Goal: Task Accomplishment & Management: Use online tool/utility

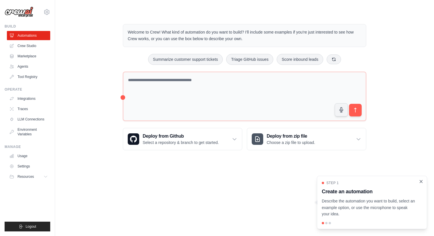
click at [422, 183] on icon "Close walkthrough" at bounding box center [421, 181] width 5 height 5
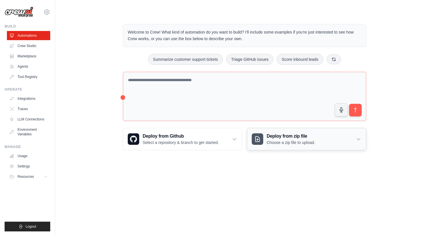
click at [361, 140] on icon at bounding box center [359, 139] width 6 height 6
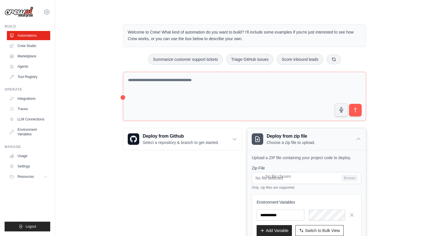
click at [361, 140] on icon at bounding box center [359, 139] width 6 height 6
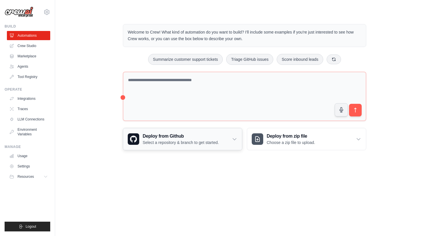
click at [237, 139] on icon at bounding box center [235, 139] width 6 height 6
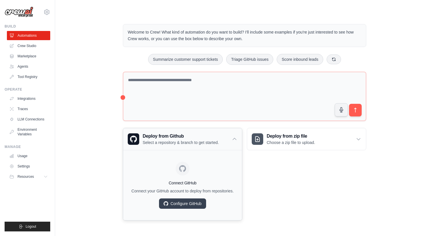
click at [237, 139] on icon at bounding box center [235, 139] width 6 height 6
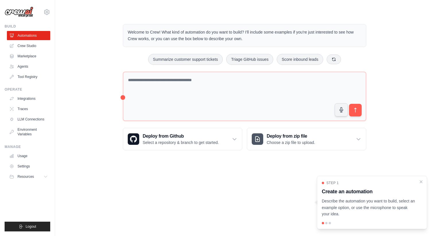
click at [79, 45] on div "Welcome to Crew! What kind of automation do you want to build? I'll include som…" at bounding box center [244, 87] width 361 height 145
click at [420, 182] on icon "Close walkthrough" at bounding box center [421, 181] width 5 height 5
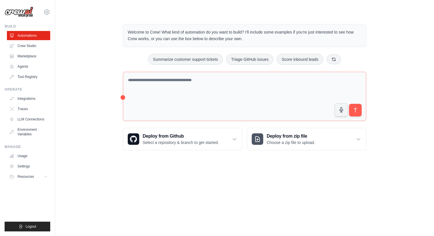
click at [400, 38] on div "Welcome to Crew! What kind of automation do you want to build? I'll include som…" at bounding box center [244, 87] width 361 height 145
click at [35, 66] on link "Agents" at bounding box center [28, 66] width 43 height 9
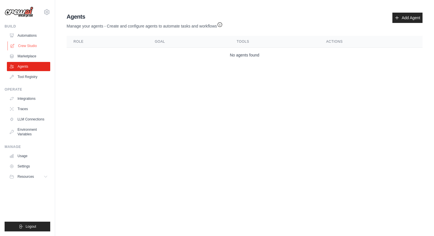
click at [36, 45] on link "Crew Studio" at bounding box center [28, 45] width 43 height 9
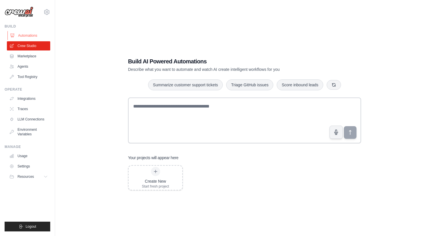
click at [33, 32] on link "Automations" at bounding box center [28, 35] width 43 height 9
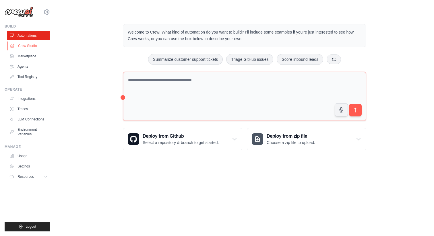
click at [33, 49] on link "Crew Studio" at bounding box center [28, 45] width 43 height 9
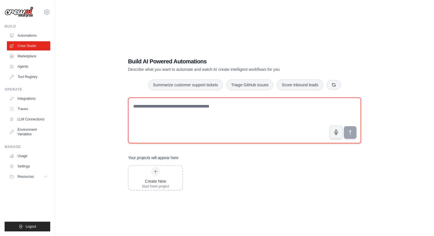
click at [238, 120] on textarea at bounding box center [244, 121] width 233 height 46
paste textarea "**********"
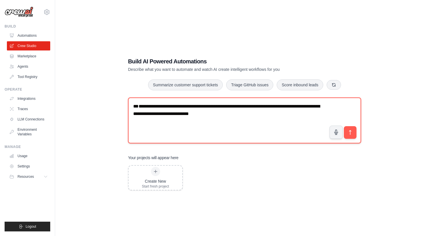
click at [140, 106] on textarea "**********" at bounding box center [244, 121] width 233 height 46
click at [255, 113] on textarea "**********" at bounding box center [244, 121] width 233 height 46
type textarea "**********"
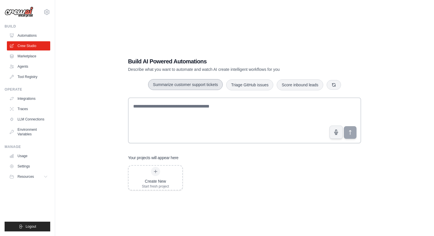
click at [186, 85] on button "Summarize customer support tickets" at bounding box center [185, 84] width 75 height 11
click at [354, 135] on button "submit" at bounding box center [350, 132] width 13 height 13
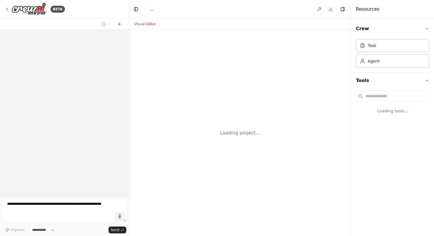
select select "****"
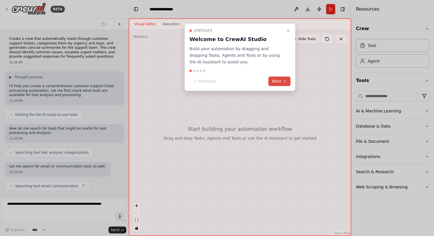
scroll to position [14, 0]
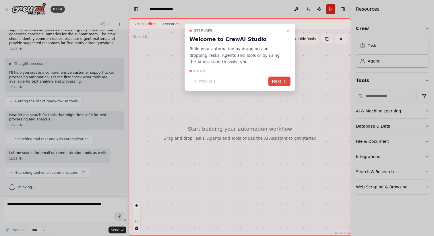
click at [284, 81] on icon at bounding box center [285, 81] width 5 height 5
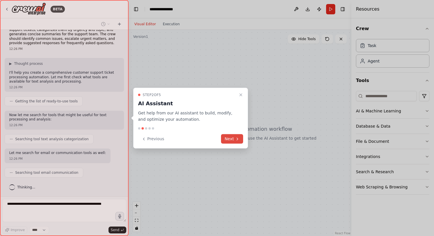
click at [233, 140] on button "Next" at bounding box center [232, 138] width 22 height 9
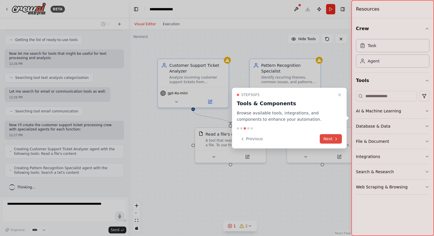
scroll to position [89, 0]
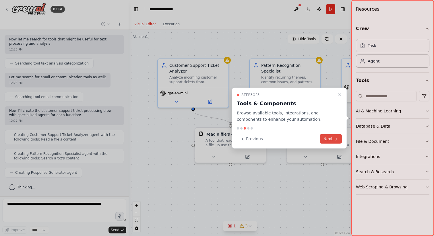
click at [325, 138] on button "Next" at bounding box center [331, 138] width 22 height 9
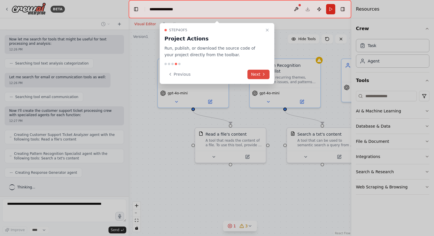
click at [262, 73] on icon at bounding box center [264, 74] width 5 height 5
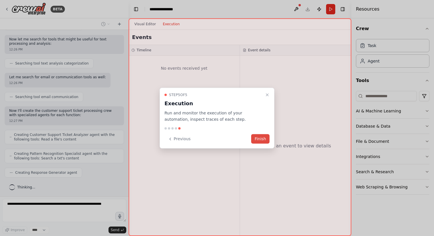
scroll to position [108, 0]
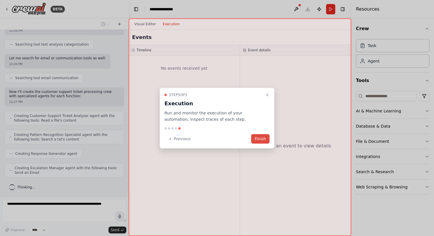
click at [263, 138] on button "Finish" at bounding box center [260, 138] width 18 height 9
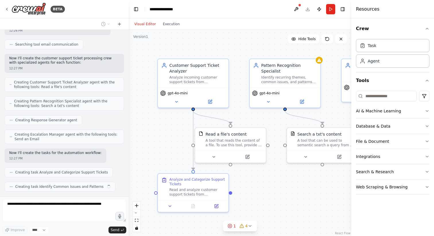
scroll to position [156, 0]
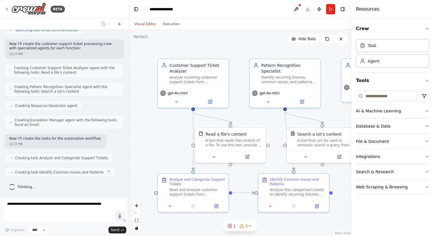
click at [89, 173] on span "Creating task Identify Common Issues and Patterns" at bounding box center [59, 172] width 88 height 5
click at [170, 24] on button "Execution" at bounding box center [171, 24] width 24 height 7
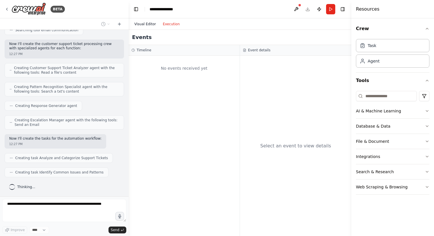
click at [142, 23] on button "Visual Editor" at bounding box center [145, 24] width 28 height 7
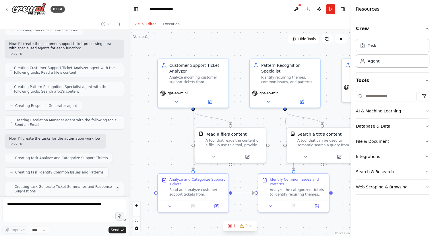
scroll to position [175, 0]
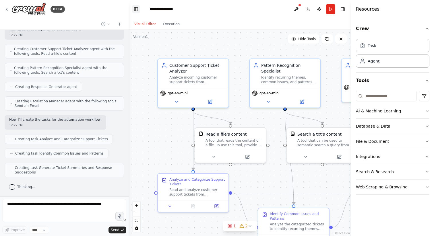
click at [138, 10] on button "Toggle Left Sidebar" at bounding box center [136, 9] width 8 height 8
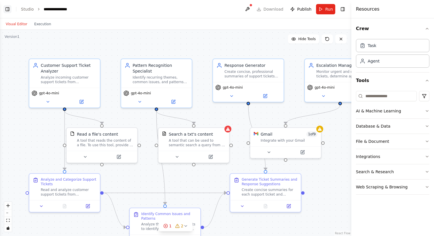
click at [7, 10] on button "Toggle Left Sidebar" at bounding box center [7, 9] width 8 height 8
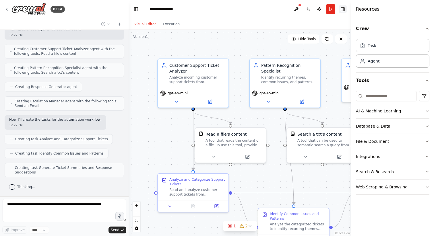
click at [345, 9] on button "Toggle Right Sidebar" at bounding box center [343, 9] width 8 height 8
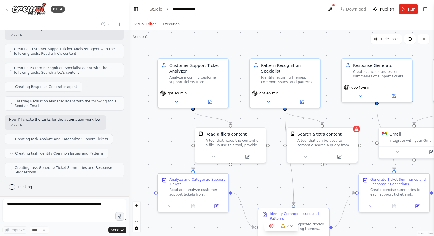
scroll to position [190, 0]
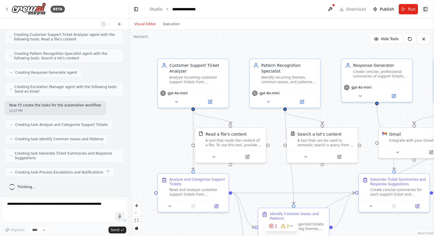
click at [425, 11] on button "Toggle Right Sidebar" at bounding box center [426, 9] width 8 height 8
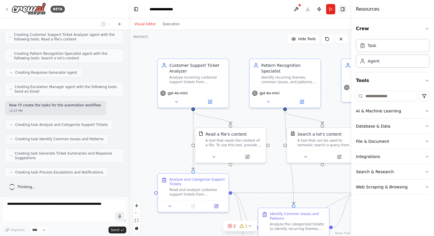
click at [344, 10] on button "Toggle Right Sidebar" at bounding box center [343, 9] width 8 height 8
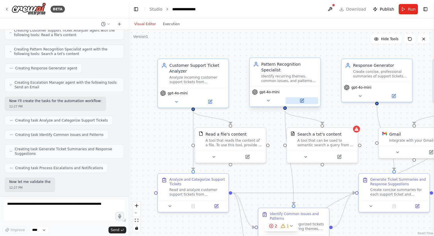
scroll to position [228, 0]
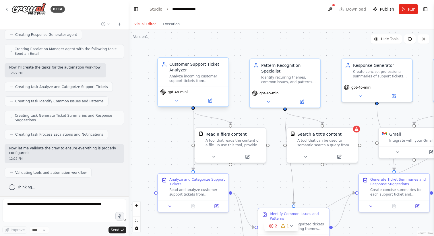
click at [200, 78] on div "Analyze incoming customer support tickets from {ticket_source}, categorize them…" at bounding box center [198, 78] width 56 height 9
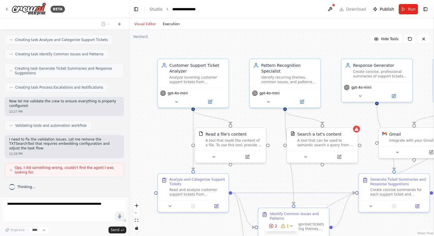
scroll to position [289, 0]
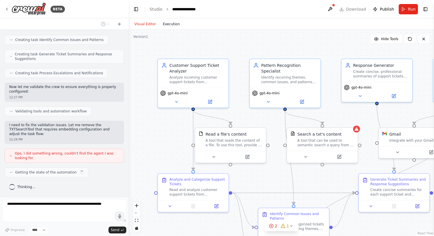
click at [170, 21] on button "Execution" at bounding box center [171, 24] width 24 height 7
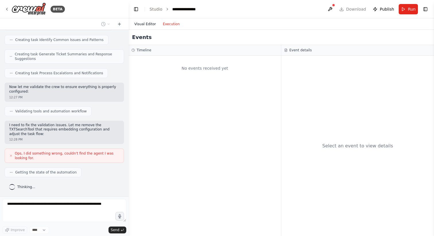
click at [149, 25] on button "Visual Editor" at bounding box center [145, 24] width 28 height 7
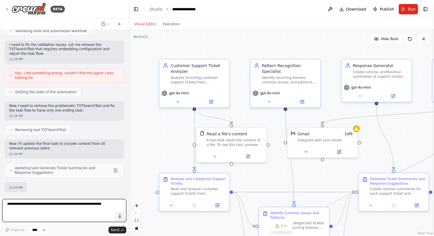
scroll to position [403, 0]
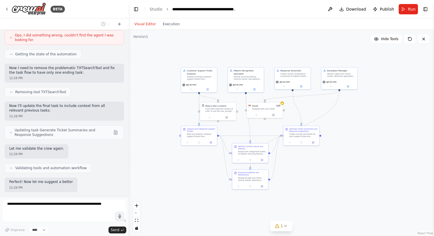
drag, startPoint x: 329, startPoint y: 63, endPoint x: 265, endPoint y: 51, distance: 64.9
click at [265, 51] on div ".deletable-edge-delete-btn { width: 20px; height: 20px; border: 0px solid #ffff…" at bounding box center [282, 133] width 306 height 207
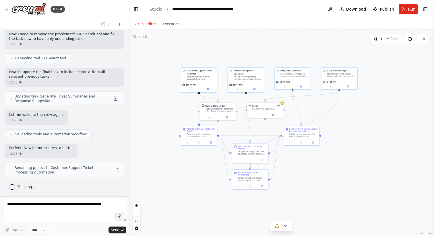
scroll to position [446, 0]
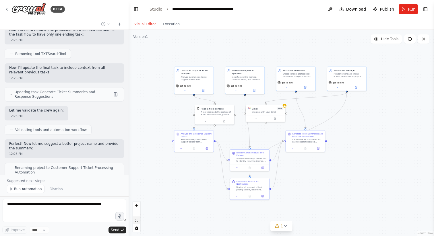
click at [138, 222] on button "fit view" at bounding box center [136, 220] width 7 height 7
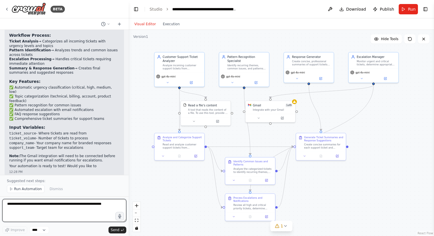
scroll to position [666, 0]
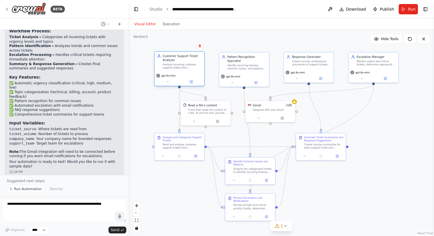
click at [180, 57] on div "Customer Support Ticket Analyzer" at bounding box center [182, 58] width 39 height 8
click at [428, 9] on button "Toggle Right Sidebar" at bounding box center [426, 9] width 8 height 8
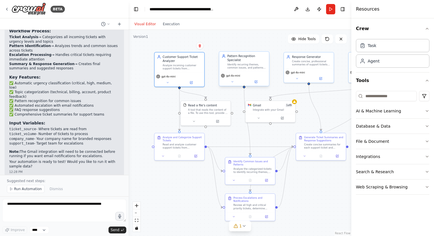
click at [239, 59] on div "Pattern Recognition Specialist" at bounding box center [247, 58] width 39 height 8
click at [165, 68] on div "Analyze incoming customer support tickets from {ticket_source}, categorize them…" at bounding box center [182, 66] width 39 height 7
click at [342, 7] on button "Toggle Right Sidebar" at bounding box center [343, 9] width 8 height 8
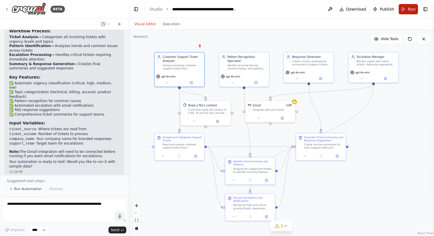
click at [409, 7] on span "Run" at bounding box center [412, 9] width 8 height 6
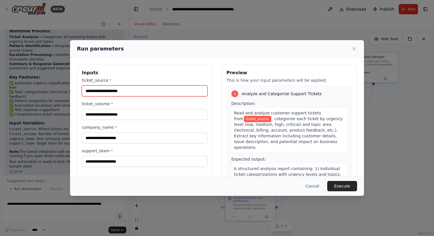
click at [160, 93] on input "ticket_source *" at bounding box center [145, 91] width 126 height 11
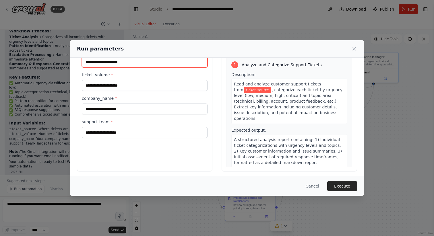
scroll to position [31, 0]
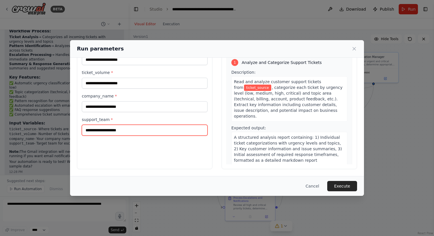
click at [123, 130] on input "support_team *" at bounding box center [145, 130] width 126 height 11
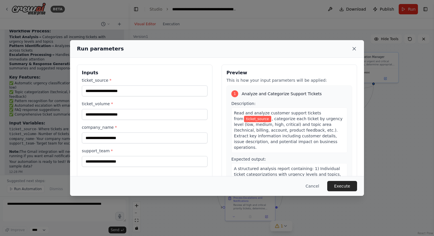
click at [355, 48] on icon at bounding box center [355, 49] width 6 height 6
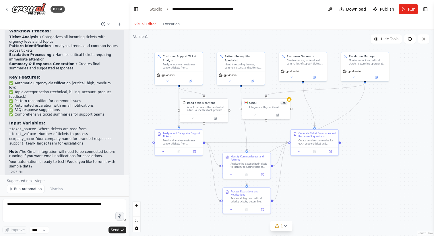
click at [155, 5] on header "**********" at bounding box center [282, 9] width 306 height 18
click at [155, 8] on link "Studio" at bounding box center [156, 9] width 13 height 5
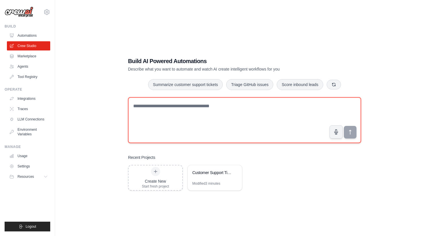
click at [195, 111] on textarea at bounding box center [244, 120] width 233 height 46
type textarea "**********"
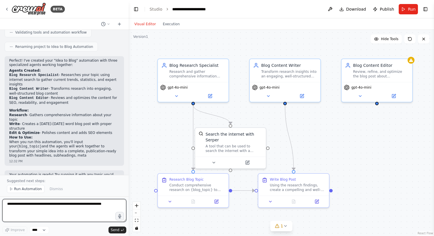
scroll to position [283, 0]
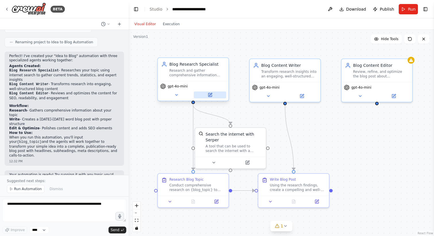
click at [209, 95] on icon at bounding box center [210, 94] width 3 height 3
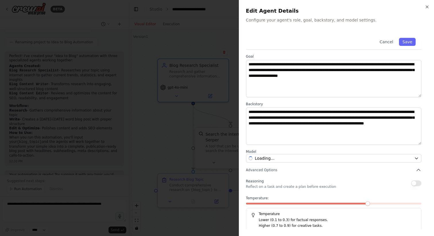
scroll to position [24, 0]
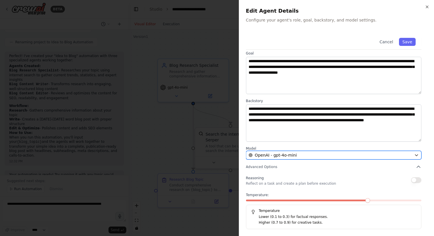
click at [418, 155] on icon "button" at bounding box center [417, 155] width 5 height 5
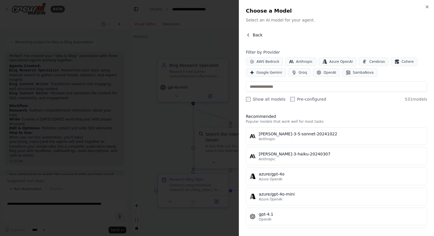
click at [256, 34] on span "Back" at bounding box center [258, 35] width 10 height 6
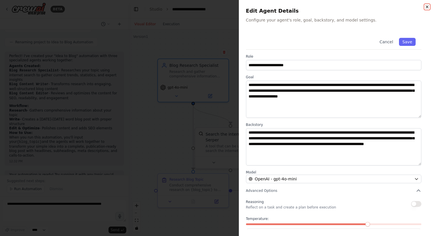
click at [427, 7] on icon "button" at bounding box center [427, 7] width 5 height 5
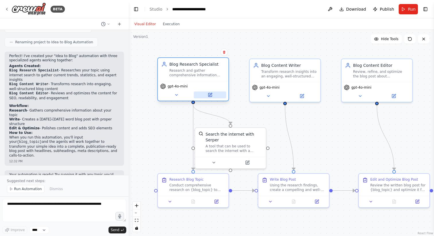
click at [212, 95] on icon at bounding box center [210, 95] width 5 height 5
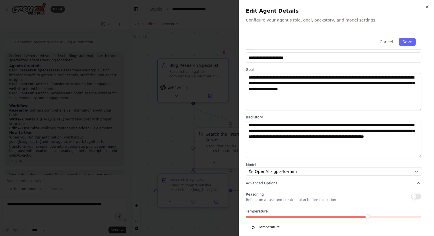
scroll to position [8, 0]
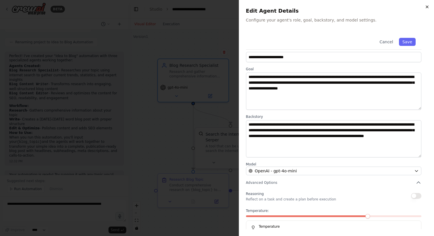
click at [428, 6] on icon "button" at bounding box center [427, 7] width 5 height 5
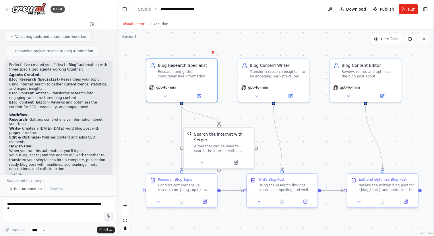
scroll to position [292, 0]
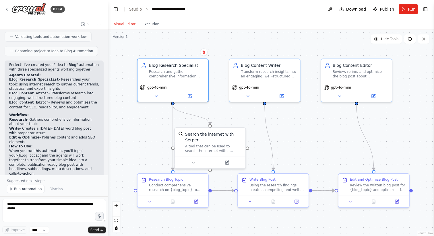
drag, startPoint x: 128, startPoint y: 12, endPoint x: 108, endPoint y: 12, distance: 20.1
click at [108, 12] on div "BETA Idea to Blog 12:31 PM ▶ Thought process I'll help you create an automation…" at bounding box center [217, 118] width 434 height 236
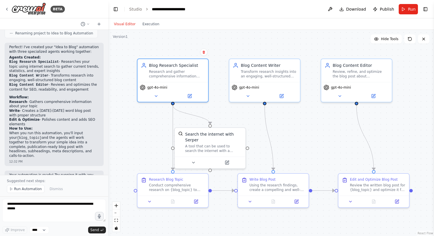
scroll to position [310, 0]
click at [109, 82] on div "BETA Idea to Blog 12:31 PM ▶ Thought process I'll help you create an automation…" at bounding box center [217, 118] width 434 height 236
click at [405, 9] on button "Run" at bounding box center [408, 9] width 19 height 10
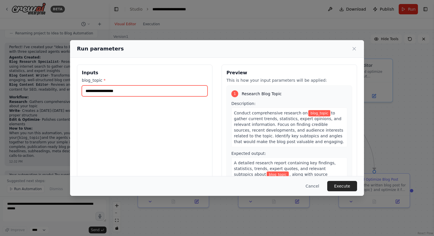
click at [161, 89] on input "blog_topic *" at bounding box center [145, 91] width 126 height 11
type input "******"
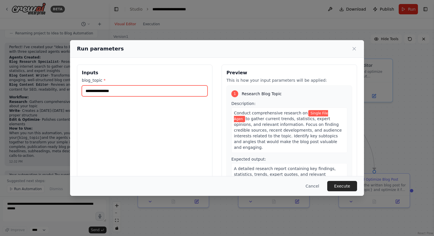
type input "**********"
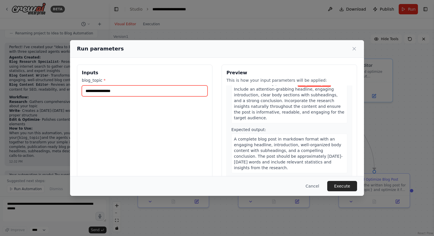
scroll to position [153, 0]
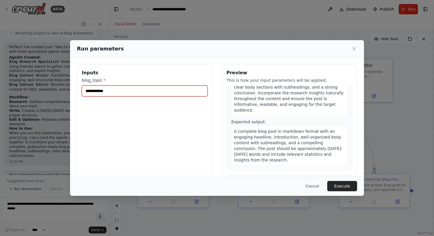
type input "**********"
type input "*****"
type input "**********"
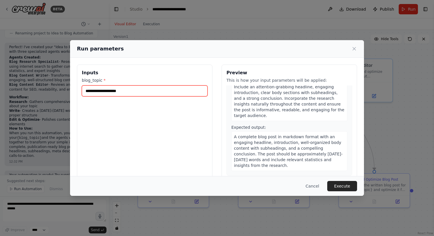
scroll to position [237, 0]
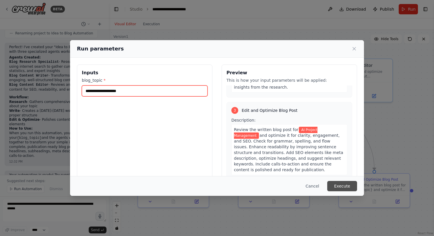
type input "**********"
click at [337, 190] on button "Execute" at bounding box center [343, 186] width 30 height 10
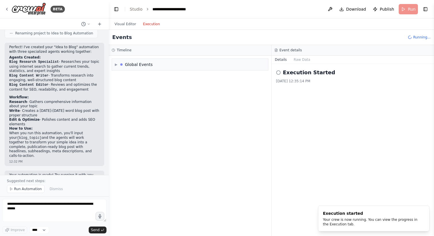
click at [158, 25] on button "Execution" at bounding box center [152, 24] width 24 height 7
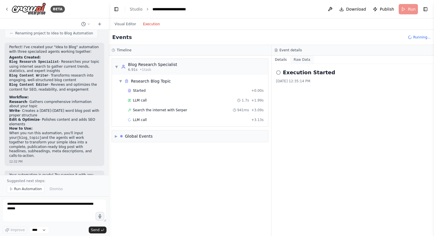
click at [302, 61] on button "Raw Data" at bounding box center [302, 60] width 24 height 8
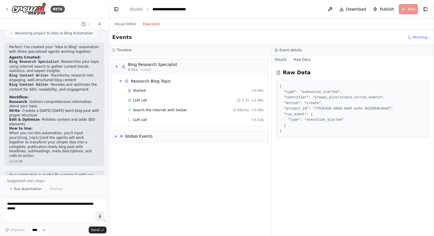
click at [280, 58] on button "Details" at bounding box center [281, 60] width 19 height 8
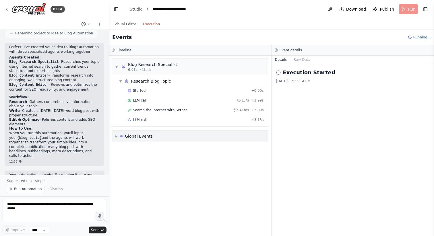
click at [117, 136] on span "▶" at bounding box center [116, 136] width 3 height 5
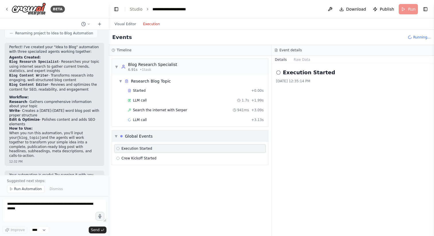
click at [117, 136] on span "▼" at bounding box center [116, 136] width 3 height 5
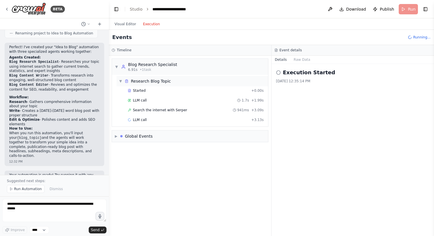
click at [120, 82] on span "▼" at bounding box center [120, 81] width 3 height 5
click at [120, 82] on span "▶" at bounding box center [120, 81] width 3 height 5
click at [138, 9] on link "Studio" at bounding box center [136, 9] width 13 height 5
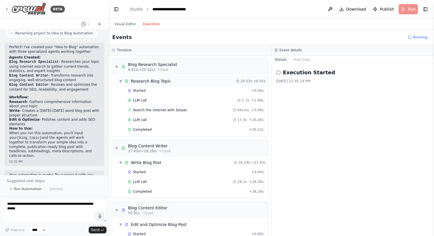
click at [122, 81] on span "▼" at bounding box center [120, 81] width 3 height 5
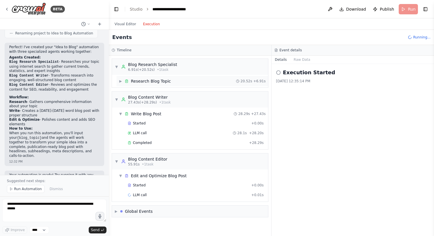
click at [123, 80] on div "▶ Research Blog Topic" at bounding box center [145, 81] width 52 height 6
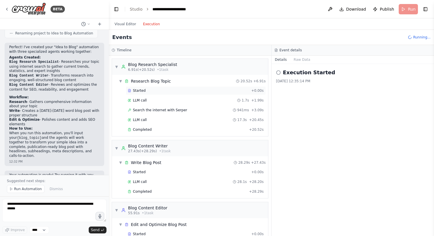
click at [139, 92] on span "Started" at bounding box center [139, 90] width 13 height 5
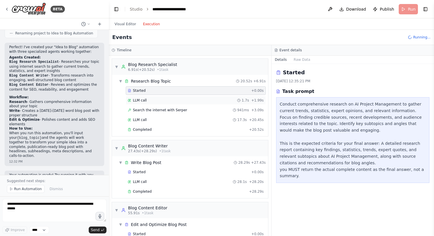
click at [139, 99] on span "LLM call" at bounding box center [140, 100] width 14 height 5
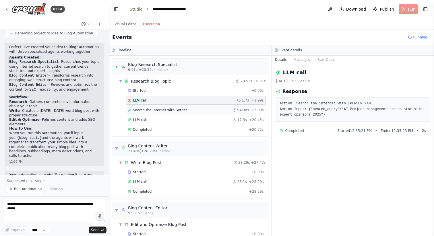
click at [165, 111] on span "Search the internet with Serper" at bounding box center [160, 110] width 54 height 5
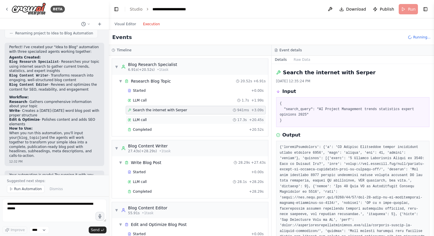
click at [161, 119] on div "LLM call 17.3s + 20.45s" at bounding box center [196, 120] width 136 height 5
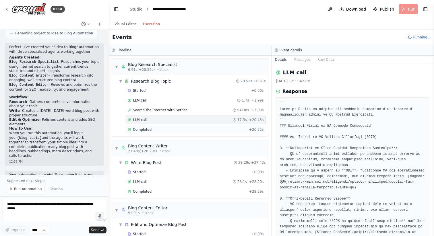
click at [159, 127] on div "Completed + 20.52s" at bounding box center [196, 130] width 140 height 9
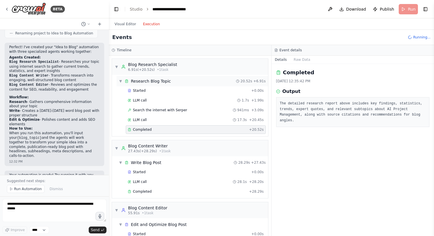
click at [123, 81] on div "▼ Research Blog Topic" at bounding box center [145, 81] width 52 height 6
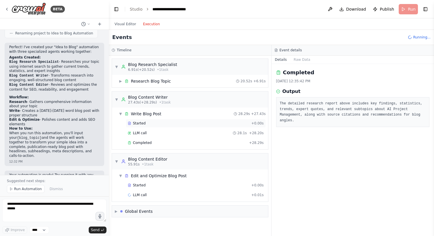
click at [133, 126] on div "Started + 0.00s" at bounding box center [196, 123] width 140 height 9
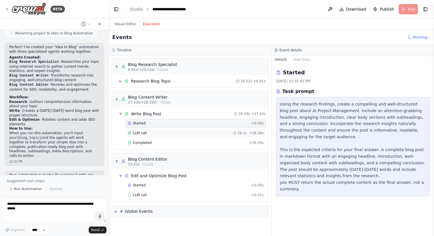
click at [134, 132] on span "LLM call" at bounding box center [140, 133] width 14 height 5
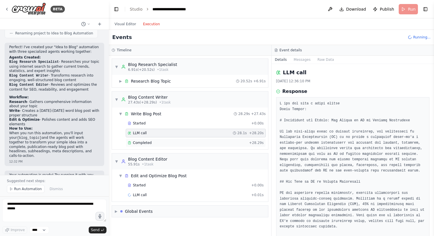
click at [138, 145] on span "Completed" at bounding box center [142, 143] width 19 height 5
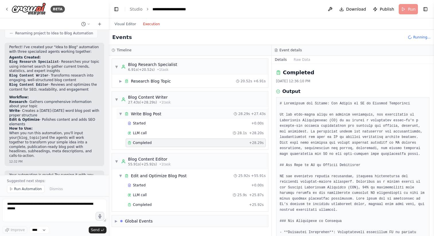
click at [120, 115] on span "▼" at bounding box center [120, 114] width 3 height 5
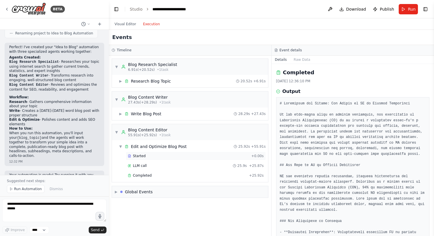
click at [130, 155] on icon at bounding box center [130, 155] width 1 height 1
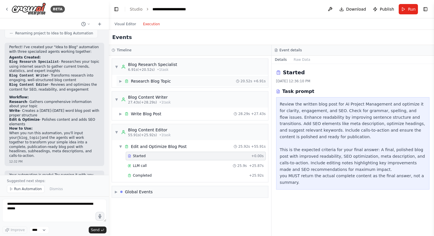
click at [120, 81] on span "▶" at bounding box center [120, 81] width 3 height 5
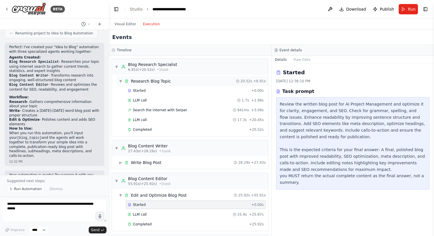
click at [120, 79] on span "▼" at bounding box center [120, 81] width 3 height 5
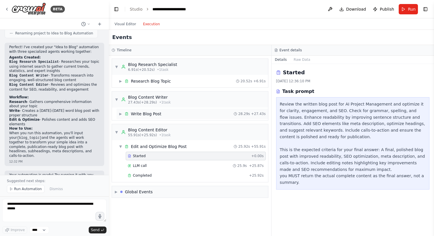
click at [122, 113] on div "▶ Write Blog Post" at bounding box center [140, 114] width 43 height 6
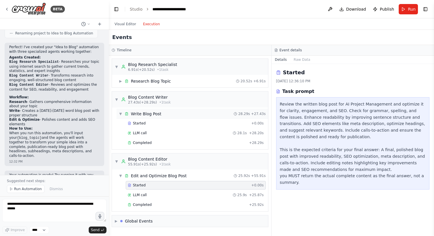
click at [122, 113] on div "▼ Write Blog Post" at bounding box center [140, 114] width 43 height 6
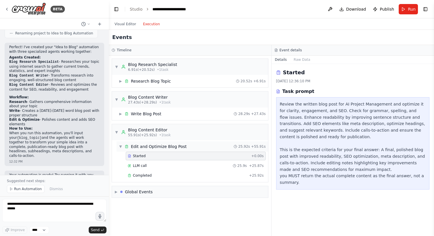
click at [122, 146] on div "▼ Edit and Optimize Blog Post" at bounding box center [153, 147] width 68 height 6
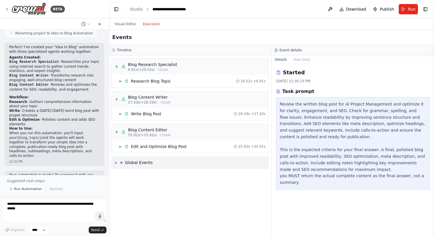
click at [118, 161] on div "▶ Global Events" at bounding box center [134, 163] width 38 height 6
click at [128, 176] on span "Execution Started" at bounding box center [137, 175] width 31 height 5
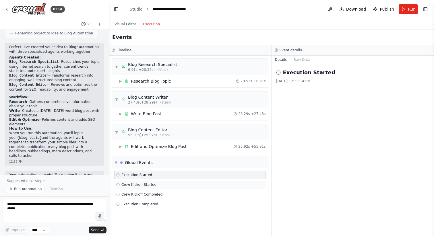
click at [130, 186] on span "Crew Kickoff Started" at bounding box center [139, 185] width 35 height 5
click at [132, 197] on div "Crew Kickoff Completed" at bounding box center [190, 195] width 152 height 9
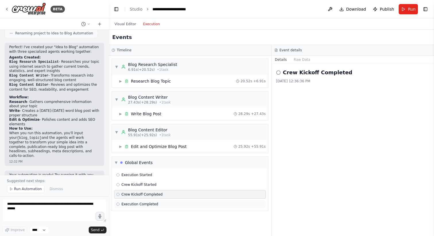
click at [132, 204] on span "Execution Completed" at bounding box center [140, 204] width 37 height 5
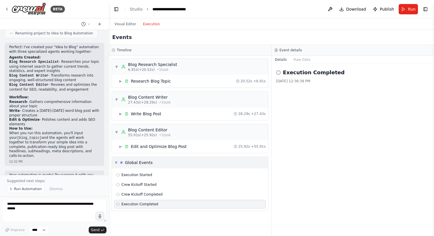
click at [117, 163] on span "▼" at bounding box center [116, 163] width 3 height 5
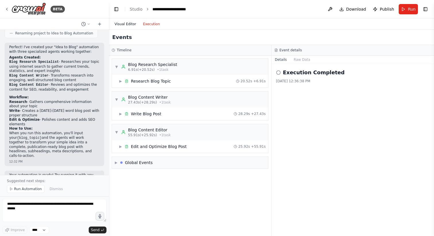
click at [128, 26] on button "Visual Editor" at bounding box center [125, 24] width 28 height 7
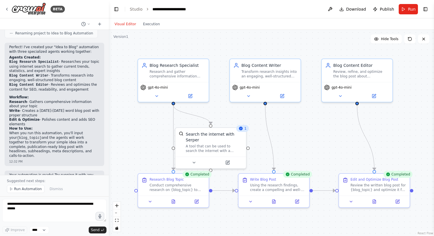
click at [153, 28] on div "Visual Editor Execution" at bounding box center [137, 23] width 52 height 11
click at [153, 26] on button "Execution" at bounding box center [152, 24] width 24 height 7
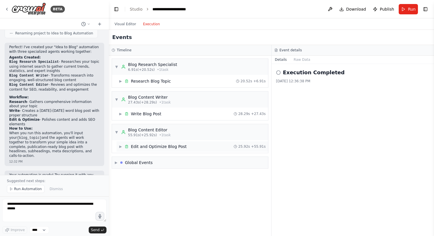
click at [121, 148] on span "▶" at bounding box center [120, 147] width 3 height 5
click at [135, 174] on span "Completed" at bounding box center [142, 176] width 19 height 5
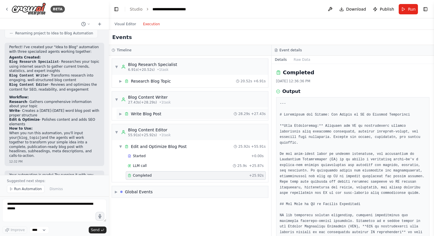
click at [157, 116] on div "Write Blog Post" at bounding box center [146, 114] width 30 height 6
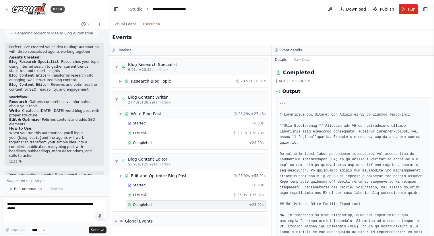
click at [135, 114] on div "Write Blog Post" at bounding box center [146, 114] width 30 height 6
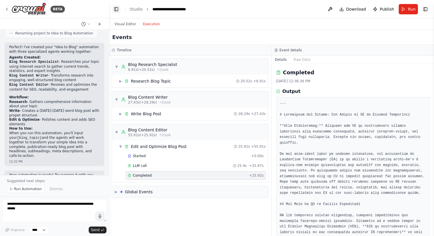
click at [118, 7] on button "Toggle Left Sidebar" at bounding box center [116, 9] width 8 height 8
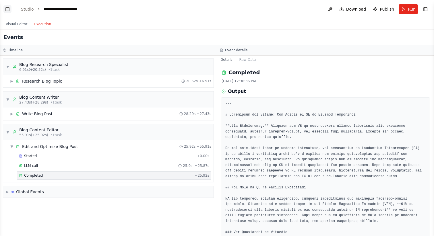
click at [10, 8] on button "Toggle Left Sidebar" at bounding box center [7, 9] width 8 height 8
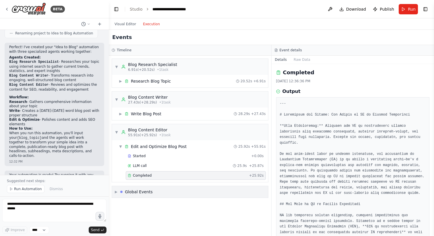
click at [118, 191] on div "▶ Global Events" at bounding box center [134, 192] width 38 height 6
click at [118, 191] on div "▼ Global Events" at bounding box center [134, 192] width 38 height 6
click at [131, 22] on button "Visual Editor" at bounding box center [125, 24] width 28 height 7
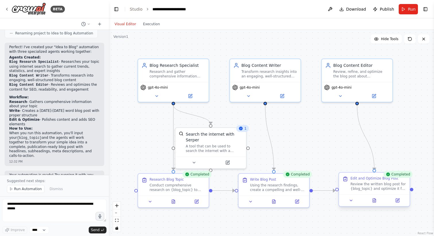
click at [352, 182] on div "Review the written blog post for {blog_topic} and optimize it for clarity, enga…" at bounding box center [379, 186] width 56 height 9
click at [376, 186] on div "Review the written blog post for {blog_topic} and optimize it for clarity, enga…" at bounding box center [379, 186] width 56 height 9
click at [376, 203] on icon at bounding box center [374, 201] width 5 height 5
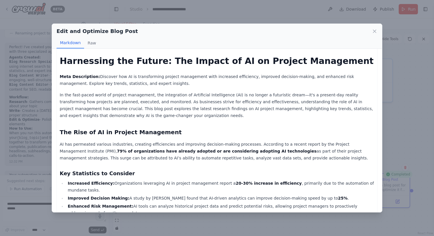
scroll to position [0, 0]
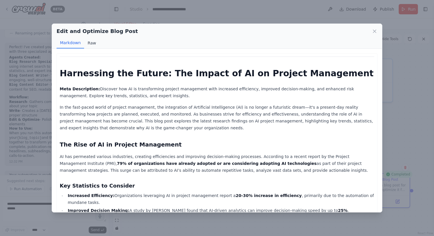
click at [95, 42] on button "Raw" at bounding box center [91, 43] width 15 height 11
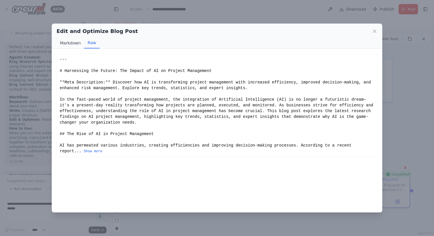
click at [71, 41] on button "Markdown" at bounding box center [71, 43] width 28 height 11
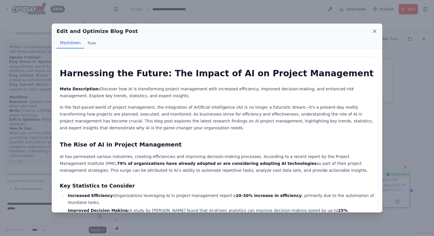
click at [372, 31] on icon at bounding box center [375, 31] width 6 height 6
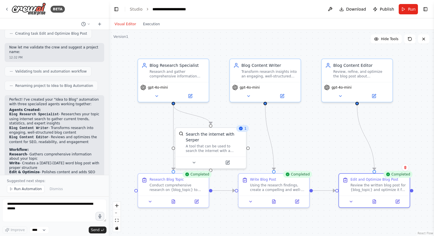
scroll to position [255, 0]
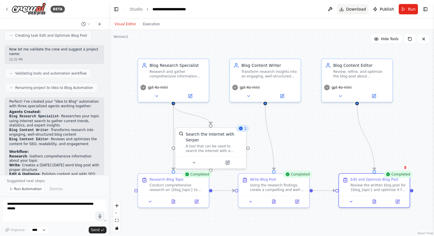
click at [353, 10] on span "Download" at bounding box center [357, 9] width 20 height 6
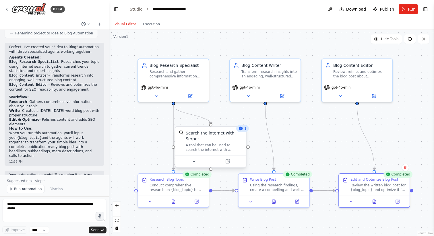
click at [214, 143] on div "A tool that can be used to search the internet with a search_query. Supports di…" at bounding box center [214, 147] width 57 height 9
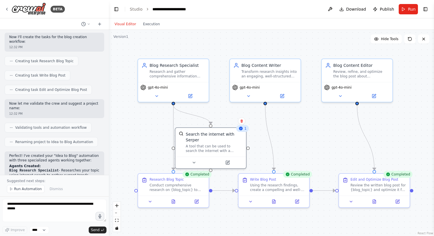
scroll to position [188, 0]
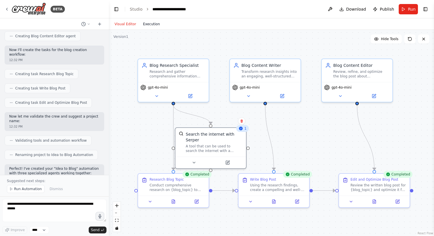
click at [151, 25] on button "Execution" at bounding box center [152, 24] width 24 height 7
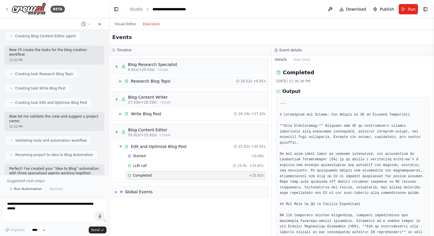
click at [122, 82] on span "▶" at bounding box center [120, 81] width 3 height 5
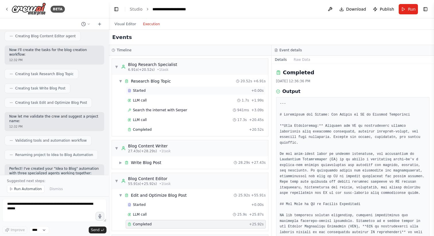
click at [128, 88] on div "Started + 0.00s" at bounding box center [196, 90] width 140 height 9
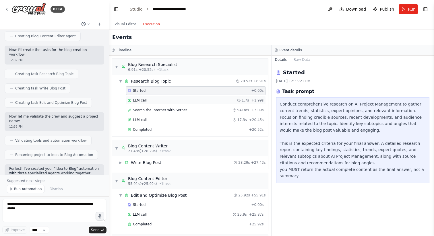
click at [135, 101] on span "LLM call" at bounding box center [140, 100] width 14 height 5
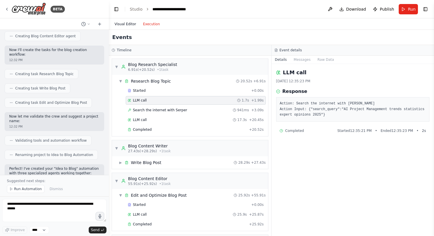
click at [125, 21] on button "Visual Editor" at bounding box center [125, 24] width 28 height 7
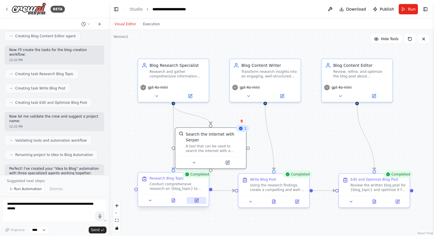
click at [193, 200] on button at bounding box center [197, 200] width 20 height 7
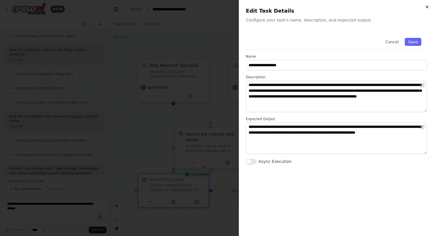
click at [428, 7] on icon "button" at bounding box center [427, 7] width 2 height 2
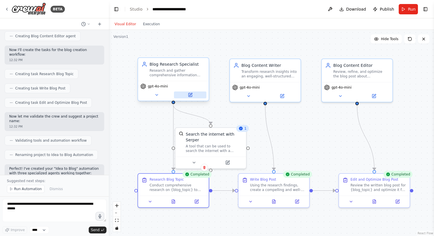
click at [188, 97] on button at bounding box center [190, 95] width 32 height 7
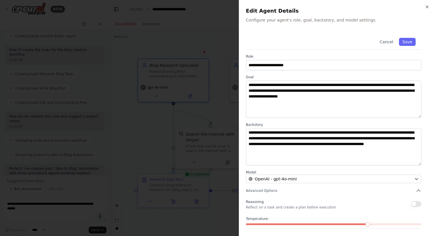
scroll to position [24, 0]
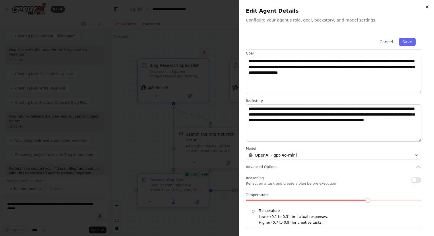
click at [428, 7] on icon "button" at bounding box center [427, 7] width 2 height 2
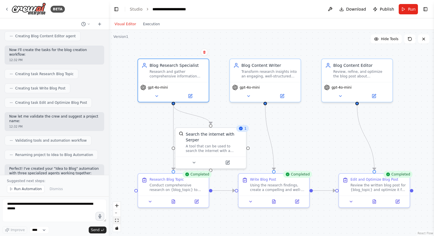
click at [117, 219] on button "fit view" at bounding box center [116, 220] width 7 height 7
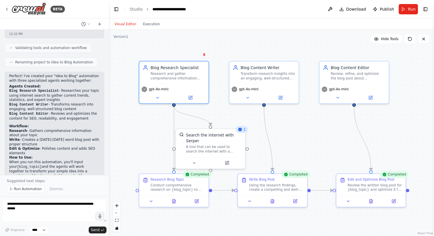
scroll to position [278, 0]
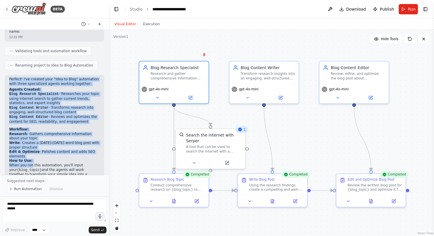
drag, startPoint x: 9, startPoint y: 65, endPoint x: 31, endPoint y: 151, distance: 88.2
click at [31, 151] on div "Perfect! I've created your "Idea to Blog" automation with three specialized age…" at bounding box center [55, 136] width 100 height 123
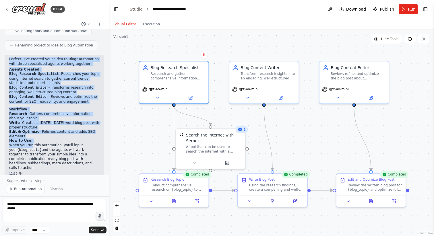
scroll to position [305, 0]
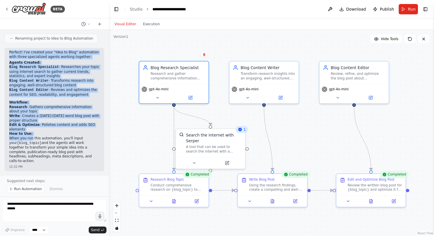
click at [97, 143] on p "When you run this automation, you'll input your {blog_topic} and the agents wil…" at bounding box center [54, 149] width 91 height 27
copy div "Perfect! I've created your "Idea to Blog" automation with three specialized age…"
click at [68, 114] on li "Write - Creates a 1000-1500 word blog post with proper structure" at bounding box center [54, 118] width 91 height 9
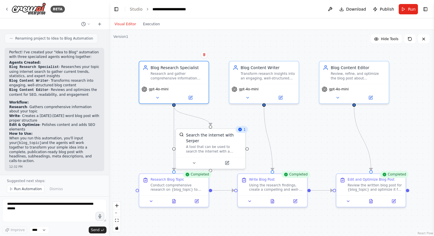
scroll to position [292, 0]
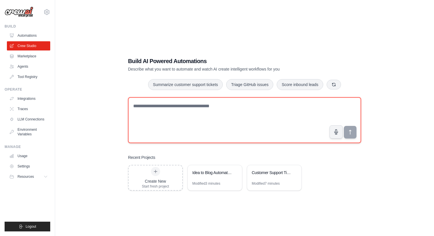
click at [165, 112] on textarea at bounding box center [244, 120] width 233 height 46
paste textarea "**********"
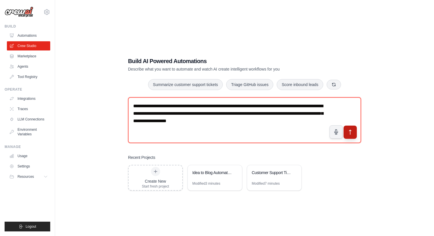
type textarea "**********"
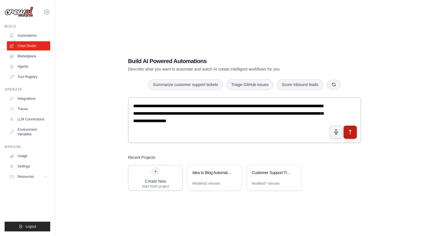
click at [351, 132] on icon "submit" at bounding box center [351, 132] width 6 height 6
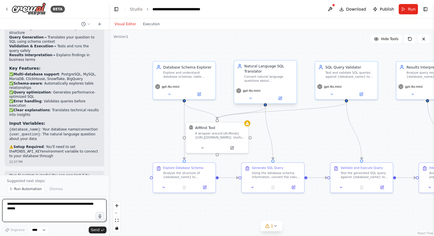
scroll to position [637, 0]
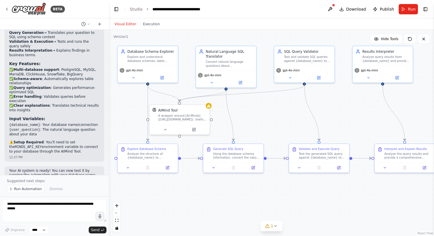
drag, startPoint x: 324, startPoint y: 133, endPoint x: 285, endPoint y: 117, distance: 42.5
click at [285, 117] on div ".deletable-edge-delete-btn { width: 20px; height: 20px; border: 0px solid #ffff…" at bounding box center [272, 133] width 326 height 207
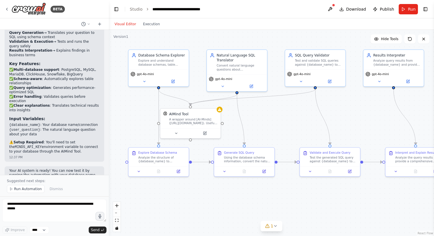
drag, startPoint x: 279, startPoint y: 110, endPoint x: 290, endPoint y: 114, distance: 11.5
click at [290, 114] on div ".deletable-edge-delete-btn { width: 20px; height: 20px; border: 0px solid #ffff…" at bounding box center [272, 133] width 326 height 207
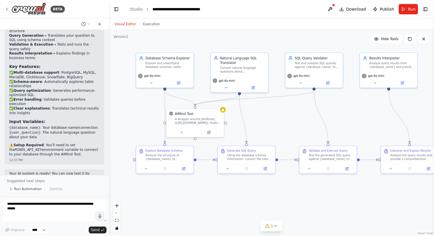
scroll to position [636, 0]
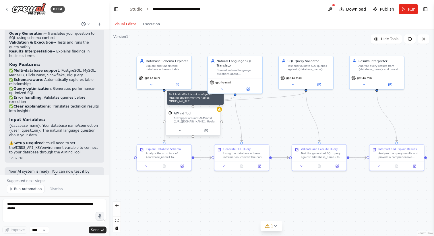
click at [220, 111] on icon at bounding box center [219, 109] width 3 height 3
click at [206, 130] on icon at bounding box center [206, 131] width 2 height 2
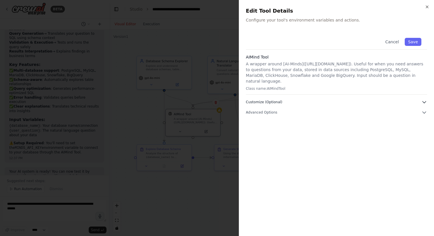
click at [315, 99] on button "Customize (Optional)" at bounding box center [336, 102] width 181 height 6
click at [314, 99] on button "Customize (Optional)" at bounding box center [336, 102] width 181 height 6
click at [312, 150] on button "Advanced Options" at bounding box center [336, 153] width 181 height 6
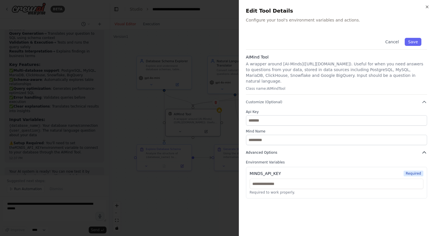
click at [312, 150] on button "Advanced Options" at bounding box center [336, 153] width 181 height 6
click at [427, 5] on icon "button" at bounding box center [427, 7] width 5 height 5
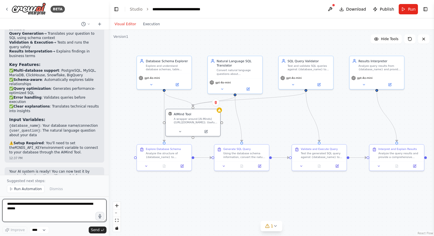
click at [45, 216] on textarea at bounding box center [54, 210] width 104 height 23
type textarea "**********"
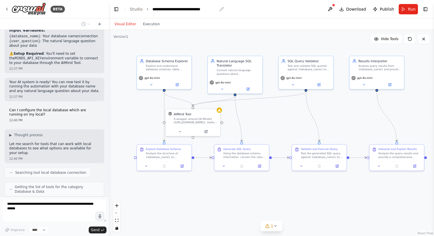
scroll to position [740, 0]
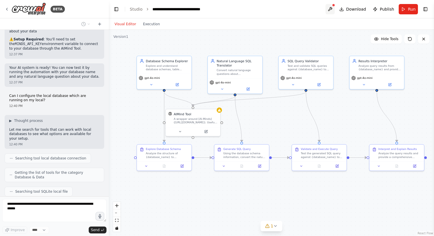
click at [334, 8] on button at bounding box center [330, 9] width 9 height 10
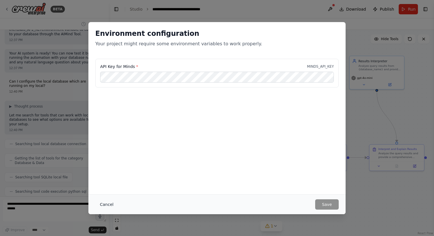
click at [106, 204] on button "Cancel" at bounding box center [106, 205] width 23 height 10
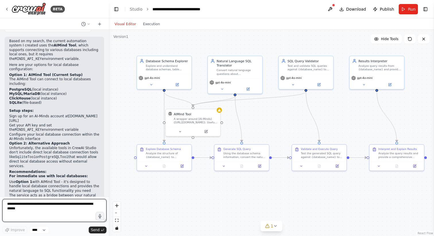
scroll to position [919, 0]
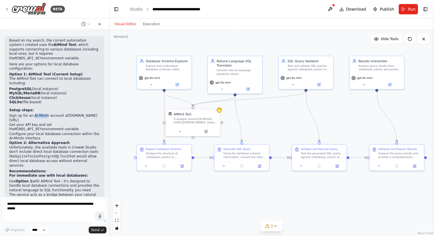
drag, startPoint x: 33, startPoint y: 93, endPoint x: 46, endPoint y: 92, distance: 12.9
click at [46, 114] on li "Sign up for an AI-Minds account at mindsdb.com/minds" at bounding box center [54, 118] width 91 height 9
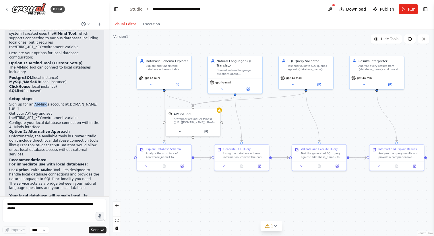
scroll to position [932, 0]
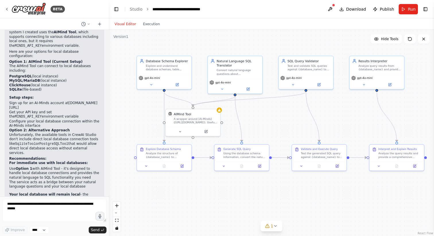
click at [53, 142] on code "PostgreSQLTool" at bounding box center [53, 144] width 29 height 4
click at [55, 157] on h2 "Recommendations:" at bounding box center [54, 159] width 91 height 5
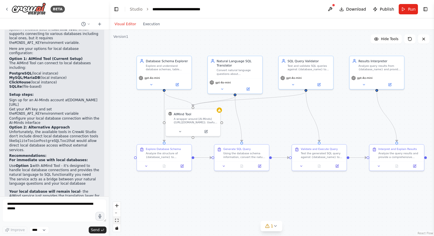
click at [120, 222] on button "fit view" at bounding box center [116, 220] width 7 height 7
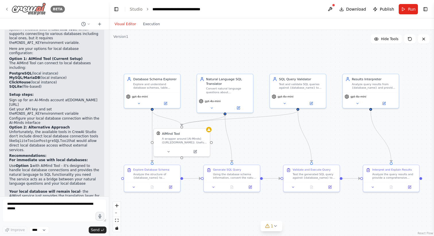
click at [35, 11] on img at bounding box center [28, 9] width 34 height 13
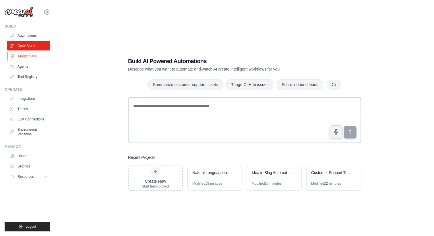
click at [29, 58] on link "Marketplace" at bounding box center [28, 56] width 43 height 9
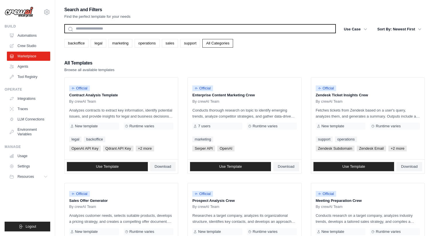
click at [238, 27] on input "text" at bounding box center [200, 28] width 272 height 9
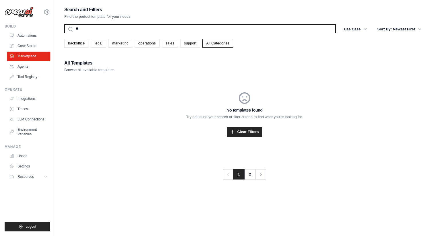
type input "*"
type input "***"
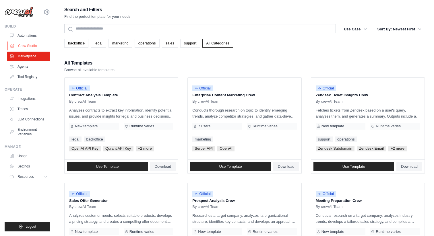
click at [34, 44] on link "Crew Studio" at bounding box center [28, 45] width 43 height 9
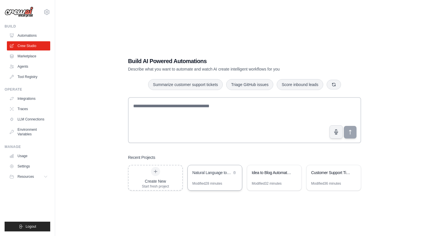
click at [223, 186] on div "Modified 28 minutes" at bounding box center [215, 186] width 54 height 9
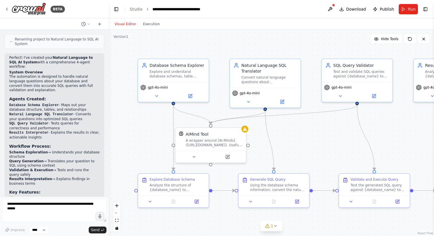
scroll to position [499, 0]
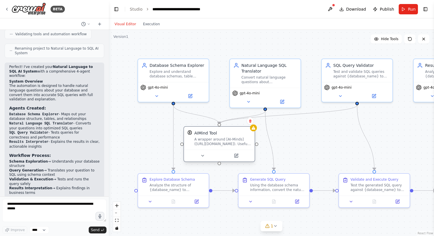
drag, startPoint x: 207, startPoint y: 153, endPoint x: 213, endPoint y: 152, distance: 6.2
click at [213, 152] on div at bounding box center [219, 156] width 71 height 12
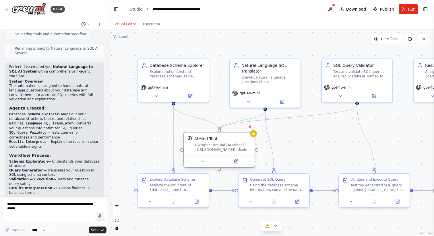
drag, startPoint x: 213, startPoint y: 152, endPoint x: 213, endPoint y: 155, distance: 3.8
click at [213, 155] on div "AIMind Tool A wrapper around [AI-Minds]([URL][DOMAIN_NAME]). Useful for when yo…" at bounding box center [220, 150] width 72 height 36
click at [297, 132] on div ".deletable-edge-delete-btn { width: 20px; height: 20px; border: 0px solid #ffff…" at bounding box center [272, 133] width 326 height 207
click at [119, 222] on button "fit view" at bounding box center [116, 220] width 7 height 7
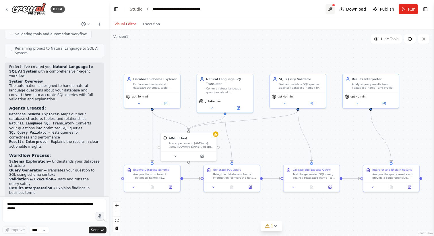
click at [332, 9] on button at bounding box center [330, 9] width 9 height 10
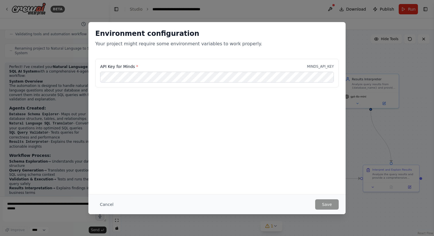
click at [369, 64] on div "Environment configuration Your project might require some environment variables…" at bounding box center [217, 118] width 434 height 236
click at [106, 205] on button "Cancel" at bounding box center [106, 205] width 23 height 10
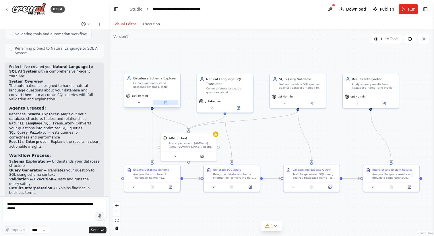
click at [167, 104] on icon at bounding box center [166, 103] width 4 height 4
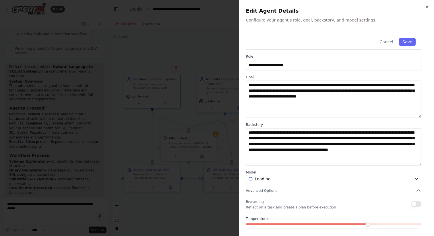
scroll to position [24, 0]
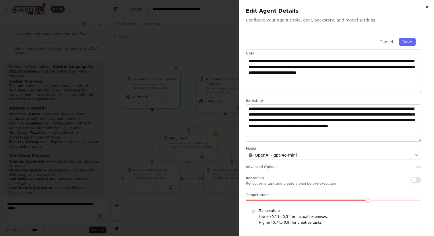
click at [428, 7] on icon "button" at bounding box center [427, 7] width 5 height 5
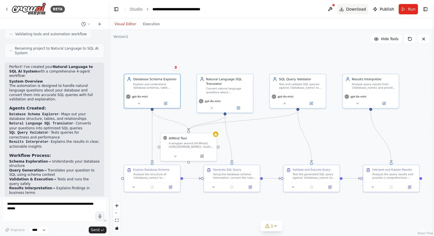
click at [361, 8] on span "Download" at bounding box center [357, 9] width 20 height 6
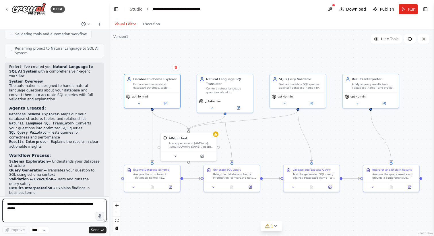
click at [41, 210] on textarea at bounding box center [54, 210] width 104 height 23
type textarea "**********"
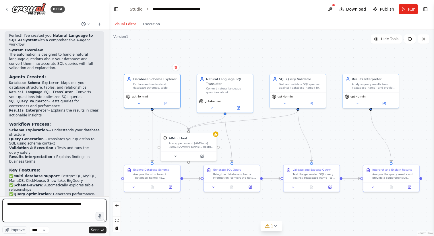
scroll to position [531, 0]
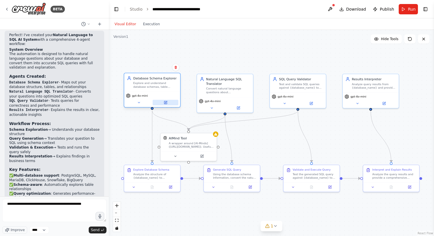
click at [168, 103] on button at bounding box center [166, 102] width 26 height 5
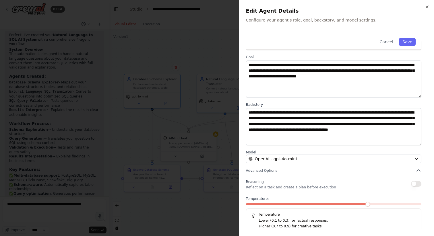
scroll to position [24, 0]
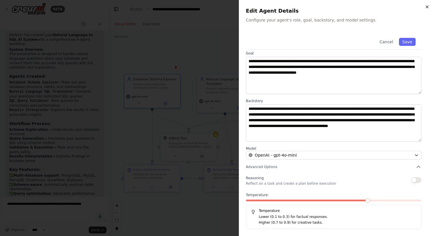
click at [429, 8] on icon "button" at bounding box center [427, 7] width 5 height 5
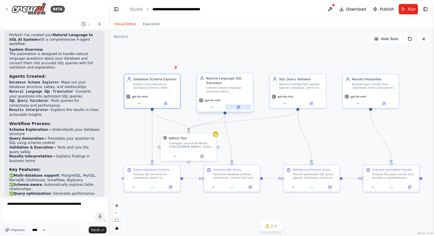
click at [237, 108] on icon at bounding box center [239, 107] width 4 height 4
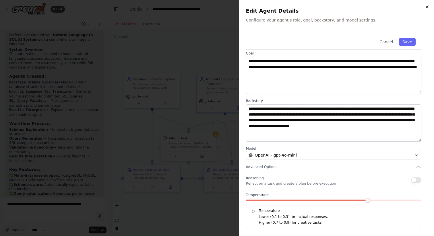
click at [426, 7] on icon "button" at bounding box center [427, 7] width 5 height 5
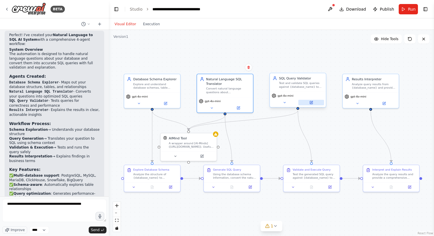
click at [315, 105] on button at bounding box center [312, 102] width 26 height 5
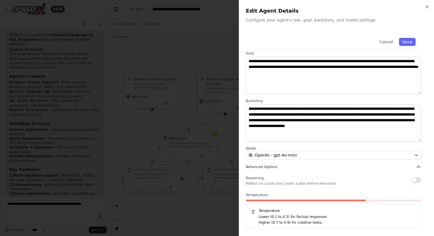
click at [420, 167] on icon "button" at bounding box center [418, 167] width 3 height 2
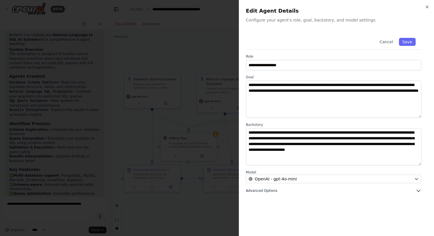
click at [414, 191] on button "Advanced Options" at bounding box center [334, 191] width 176 height 6
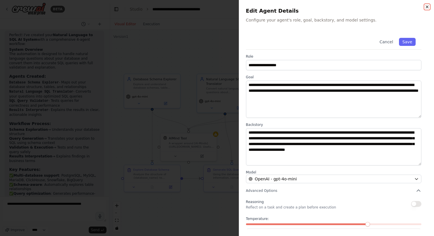
click at [427, 6] on icon "button" at bounding box center [427, 7] width 2 height 2
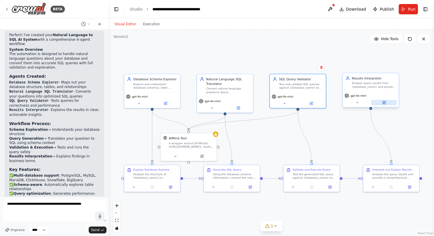
click at [389, 104] on button at bounding box center [385, 102] width 26 height 5
click at [386, 104] on icon at bounding box center [384, 102] width 3 height 3
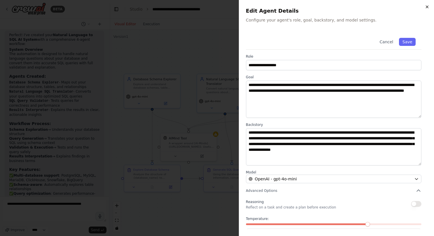
click at [427, 7] on icon "button" at bounding box center [427, 7] width 5 height 5
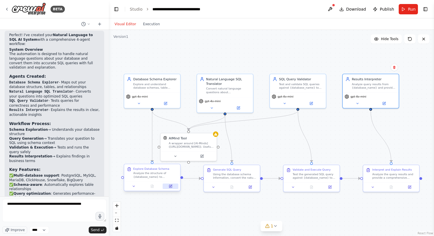
click at [168, 188] on button at bounding box center [171, 186] width 16 height 5
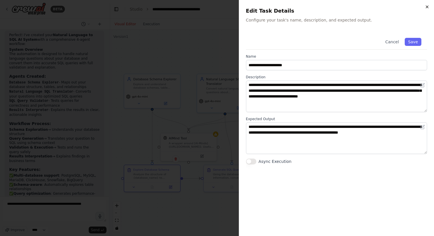
click at [427, 7] on icon "button" at bounding box center [427, 7] width 5 height 5
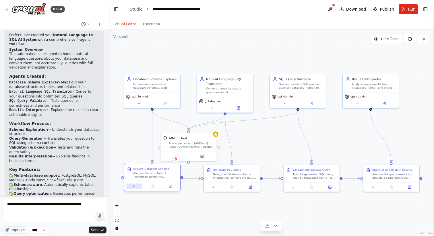
click at [134, 187] on icon at bounding box center [134, 187] width 4 height 4
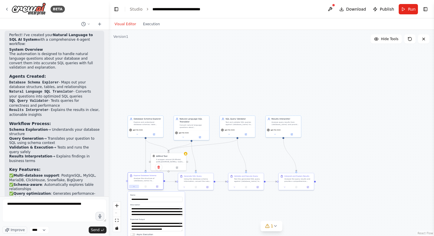
click at [134, 187] on icon at bounding box center [134, 187] width 2 height 2
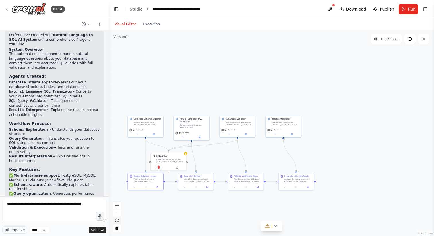
click at [118, 222] on icon "fit view" at bounding box center [116, 220] width 3 height 3
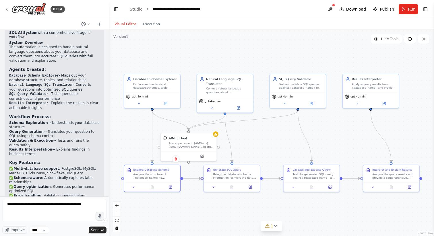
scroll to position [538, 0]
click at [168, 186] on button at bounding box center [171, 186] width 16 height 5
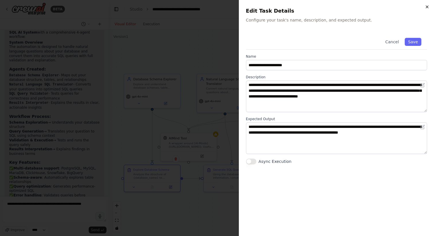
click at [426, 7] on icon "button" at bounding box center [427, 7] width 5 height 5
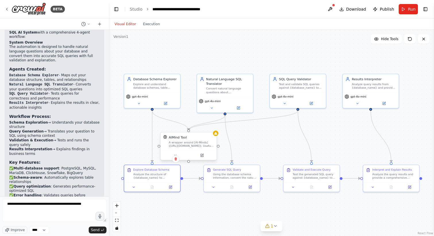
click at [198, 141] on div "AIMind Tool A wrapper around [AI-Minds](https://mindsdb.com/minds). Useful for …" at bounding box center [191, 141] width 45 height 13
click at [204, 157] on button at bounding box center [202, 155] width 26 height 5
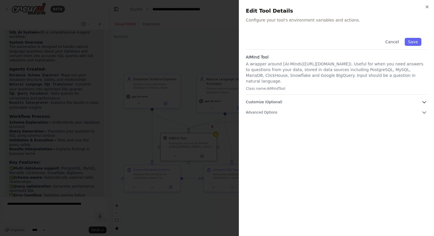
click at [424, 102] on icon "button" at bounding box center [424, 103] width 3 height 2
click at [424, 99] on icon "button" at bounding box center [425, 102] width 6 height 6
click at [423, 110] on icon "button" at bounding box center [425, 113] width 6 height 6
click at [427, 8] on icon "button" at bounding box center [427, 7] width 5 height 5
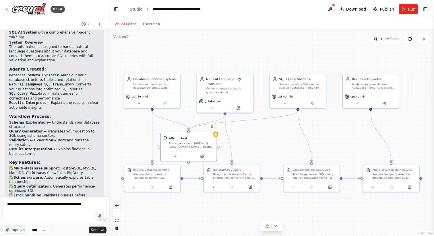
click at [117, 207] on icon "zoom in" at bounding box center [116, 205] width 3 height 3
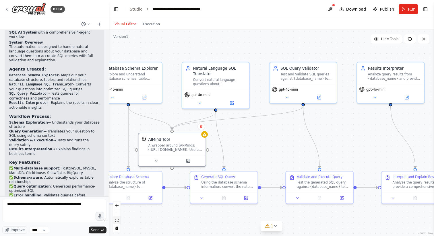
click at [119, 221] on button "fit view" at bounding box center [116, 220] width 7 height 7
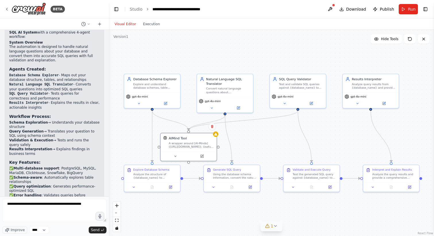
click at [275, 227] on icon at bounding box center [276, 226] width 5 height 5
click at [342, 200] on icon at bounding box center [343, 200] width 2 height 1
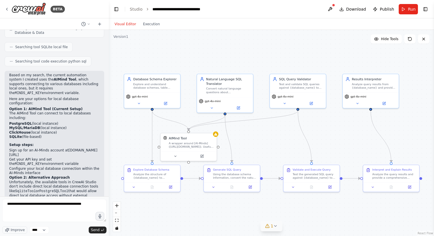
scroll to position [886, 0]
click at [180, 141] on div "A wrapper around [AI-Minds](https://mindsdb.com/minds). Useful for when you nee…" at bounding box center [191, 144] width 45 height 7
click at [157, 178] on div "Analyze the structure of {database_name} to understand available tables, column…" at bounding box center [155, 175] width 44 height 7
click at [161, 84] on div "Explore and understand database schemas, table structures, relationships, and d…" at bounding box center [155, 85] width 44 height 7
click at [167, 104] on icon at bounding box center [166, 103] width 4 height 4
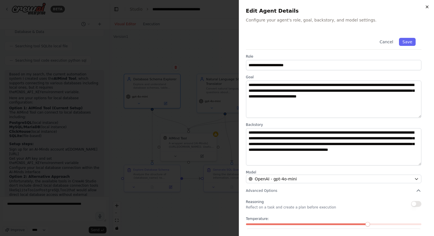
click at [427, 5] on icon "button" at bounding box center [427, 7] width 5 height 5
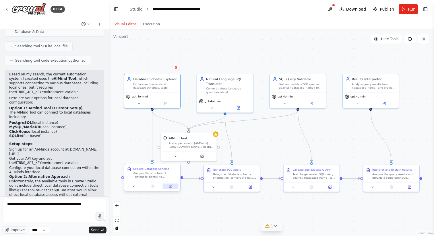
click at [169, 188] on button at bounding box center [171, 186] width 16 height 5
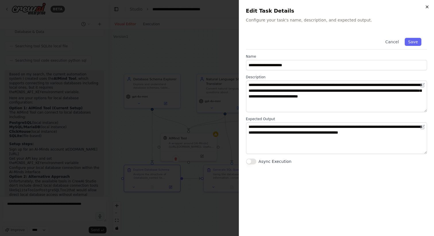
click at [428, 8] on icon "button" at bounding box center [427, 7] width 5 height 5
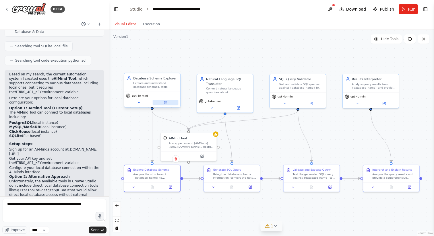
click at [161, 103] on button at bounding box center [166, 102] width 26 height 5
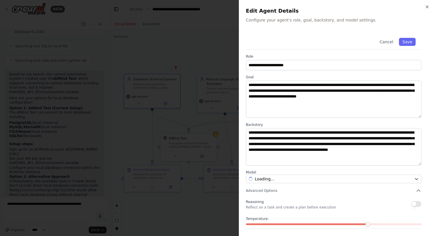
scroll to position [24, 0]
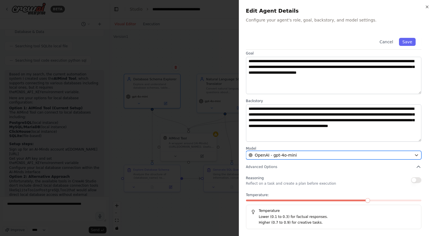
click at [417, 156] on icon "button" at bounding box center [417, 155] width 5 height 5
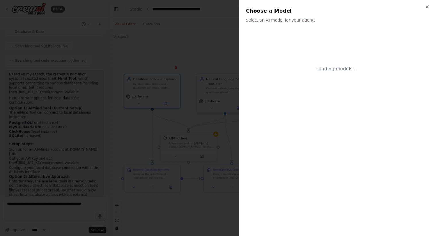
scroll to position [0, 0]
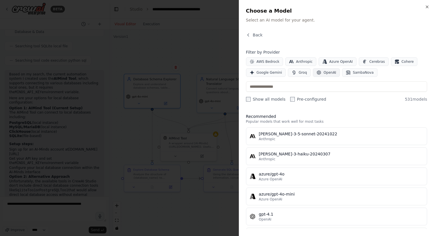
click at [330, 75] on button "OpenAI" at bounding box center [326, 72] width 27 height 9
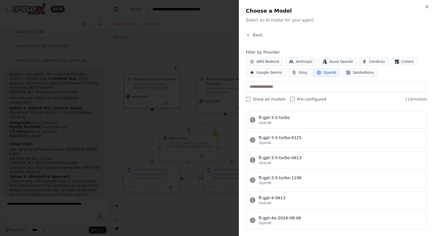
scroll to position [201, 0]
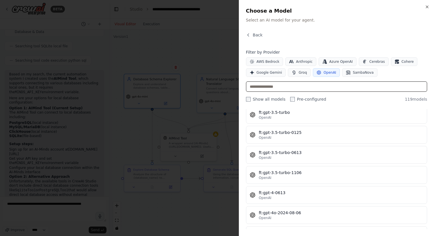
click at [321, 86] on input "text" at bounding box center [336, 87] width 181 height 10
type input "*"
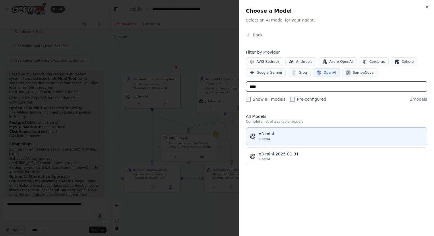
type input "****"
click at [312, 134] on div "o3-mini" at bounding box center [341, 134] width 165 height 6
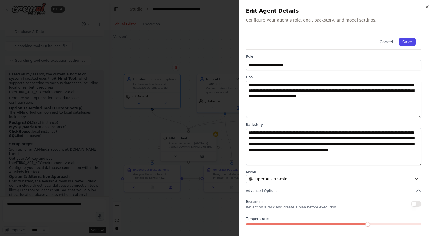
click at [409, 42] on button "Save" at bounding box center [407, 42] width 17 height 8
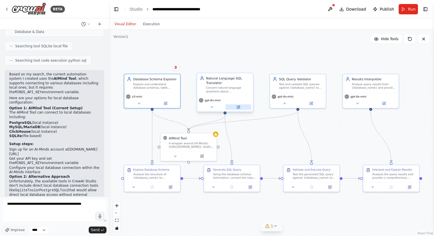
click at [238, 108] on icon at bounding box center [239, 107] width 2 height 2
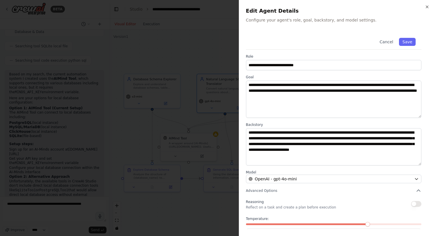
scroll to position [24, 0]
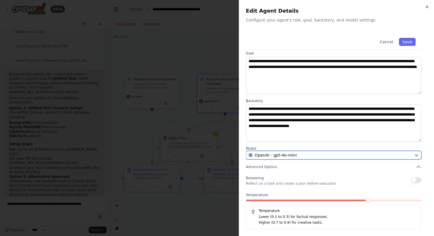
click at [350, 158] on div "OpenAI - gpt-4o-mini" at bounding box center [330, 156] width 163 height 6
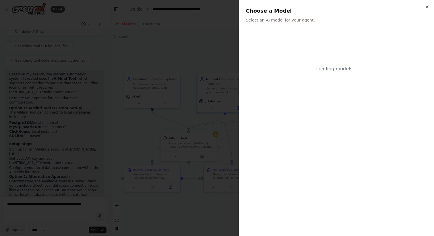
scroll to position [0, 0]
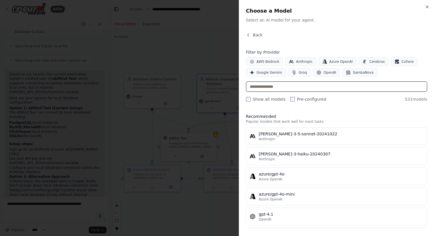
click at [316, 88] on input "text" at bounding box center [336, 87] width 181 height 10
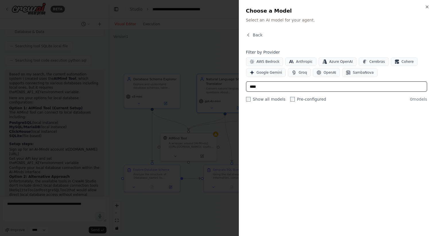
type input "*****"
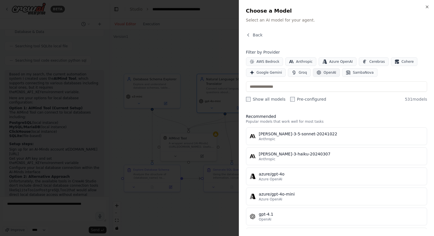
click at [324, 72] on span "OpenAI" at bounding box center [330, 72] width 13 height 5
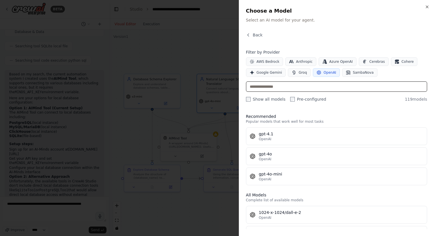
click at [314, 82] on input "text" at bounding box center [336, 87] width 181 height 10
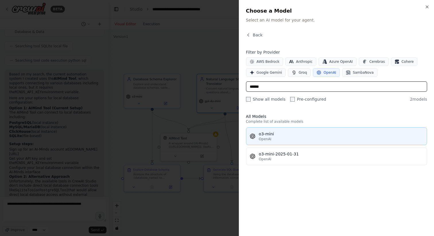
type input "******"
click at [309, 131] on button "o3-mini OpenAI" at bounding box center [336, 137] width 181 height 18
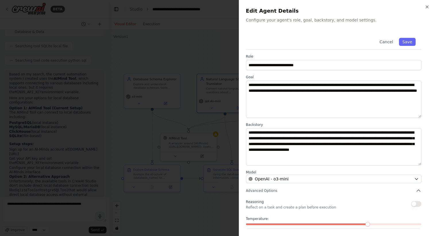
scroll to position [18, 0]
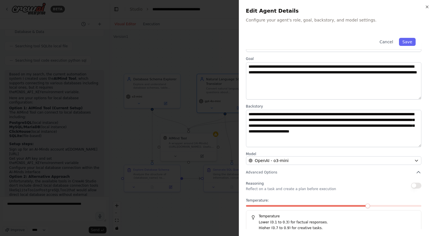
click at [416, 185] on button "button" at bounding box center [416, 186] width 10 height 6
click at [428, 7] on icon "button" at bounding box center [427, 7] width 5 height 5
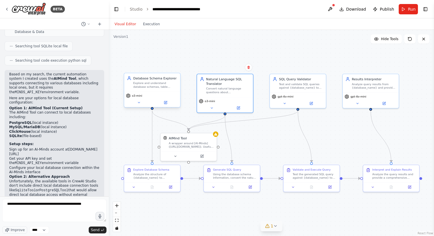
click at [155, 86] on div "Explore and understand database schemas, table structures, relationships, and d…" at bounding box center [155, 85] width 44 height 7
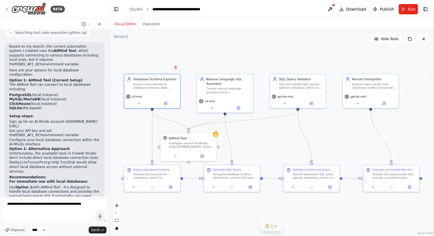
scroll to position [935, 0]
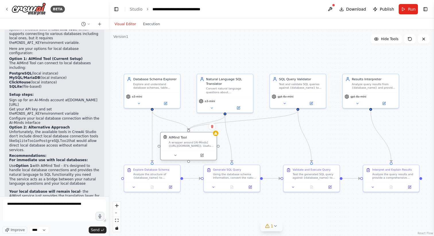
click at [199, 142] on div "A wrapper around [AI-Minds](https://mindsdb.com/minds). Useful for when you nee…" at bounding box center [191, 144] width 45 height 7
click at [253, 138] on div ".deletable-edge-delete-btn { width: 20px; height: 20px; border: 0px solid #ffff…" at bounding box center [272, 133] width 326 height 207
click at [42, 112] on code "MINDS_API_KEY" at bounding box center [28, 114] width 27 height 4
copy code "MINDS_API_KEY"
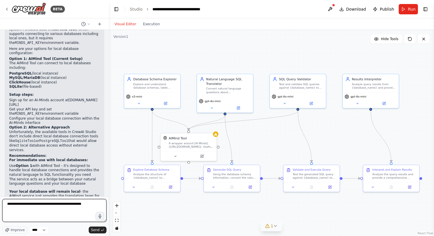
click at [29, 212] on textarea "**********" at bounding box center [54, 210] width 104 height 23
type textarea "**********"
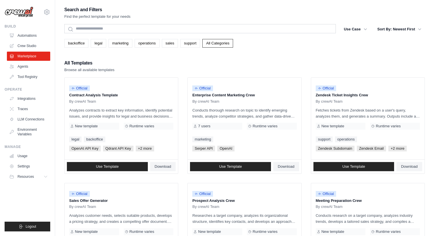
click at [286, 17] on div "Search and Filters Find the perfect template for your needs" at bounding box center [244, 13] width 361 height 14
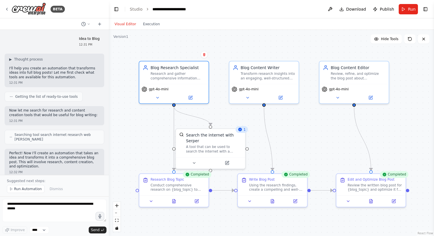
scroll to position [310, 0]
